Goal: Task Accomplishment & Management: Manage account settings

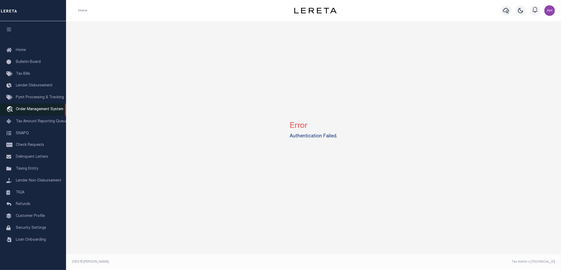
click at [39, 109] on span "Order Management System" at bounding box center [40, 109] width 48 height 4
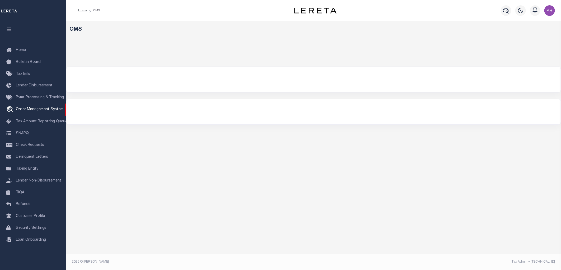
select select "200"
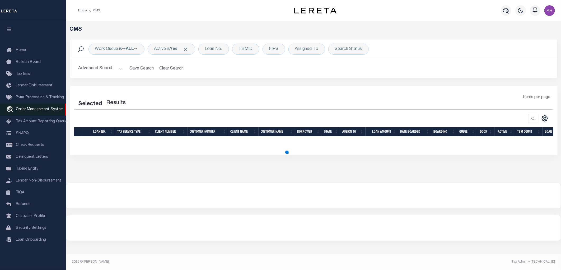
select select "200"
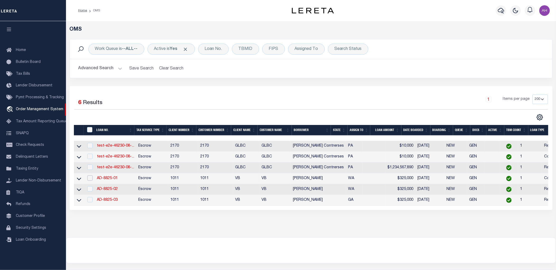
click at [88, 178] on input "checkbox" at bounding box center [89, 177] width 5 height 5
checkbox input "true"
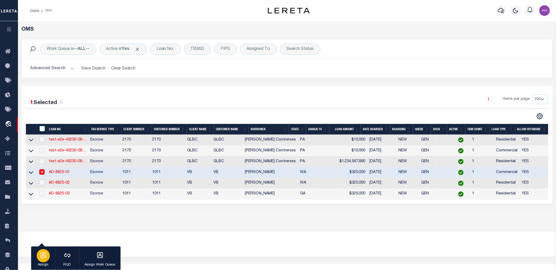
click at [41, 260] on div "button" at bounding box center [43, 255] width 13 height 13
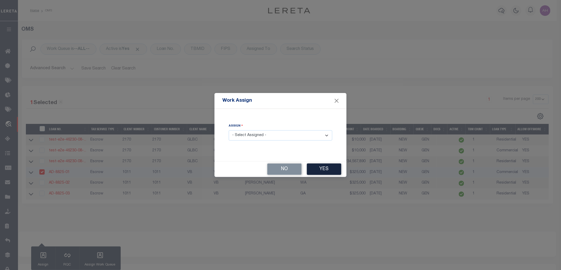
click at [276, 137] on select "- Select Assigned - --Unassigned-- [PERSON_NAME] [PERSON_NAME] [PERSON_NAME] [P…" at bounding box center [280, 135] width 103 height 10
select select "[PERSON_NAME]"
click at [229, 130] on select "- Select Assigned - --Unassigned-- [PERSON_NAME] [PERSON_NAME] [PERSON_NAME] [P…" at bounding box center [280, 135] width 103 height 10
click at [324, 168] on button "Yes" at bounding box center [324, 168] width 34 height 11
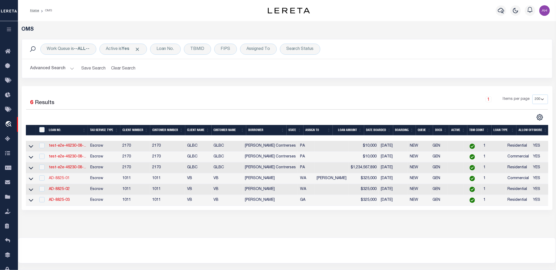
click at [59, 177] on link "AD-8825-01" at bounding box center [59, 178] width 21 height 4
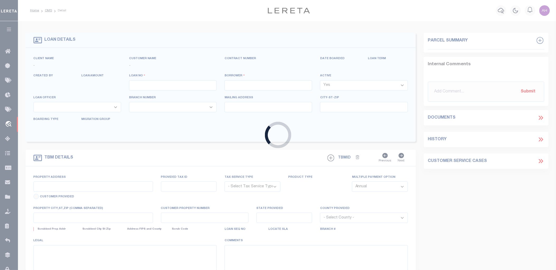
type input "AD-8825-01"
type input "[PERSON_NAME]"
select select
type input "[STREET_ADDRESS][PERSON_NAME]"
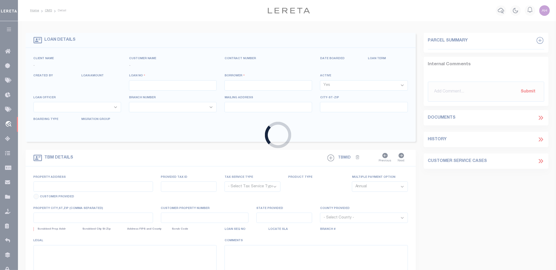
type input "[GEOGRAPHIC_DATA] 98837-1610"
type input "[DATE]"
select select "20"
select select "Escrow"
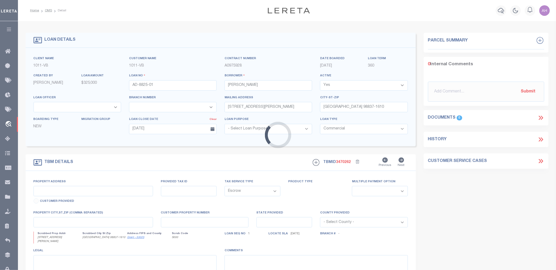
type input "[STREET_ADDRESS][PERSON_NAME]"
select select
type input "[GEOGRAPHIC_DATA] 98837-1610"
type input "WA"
select select "19653"
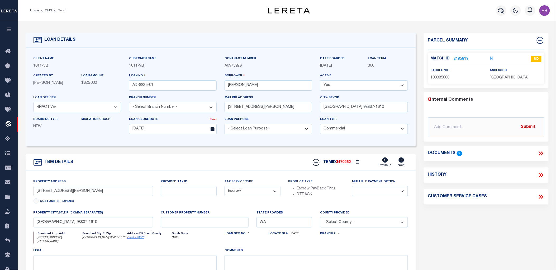
click at [542, 175] on icon at bounding box center [542, 175] width 2 height 4
select select "100"
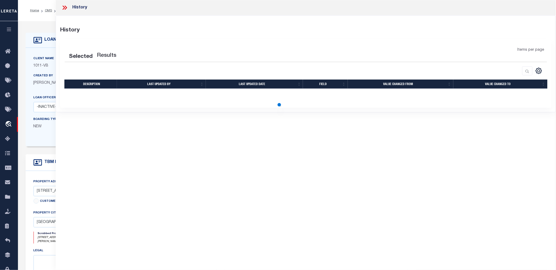
select select "100"
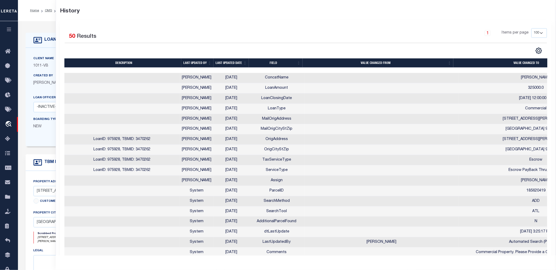
scroll to position [0, 56]
